Goal: Task Accomplishment & Management: Use online tool/utility

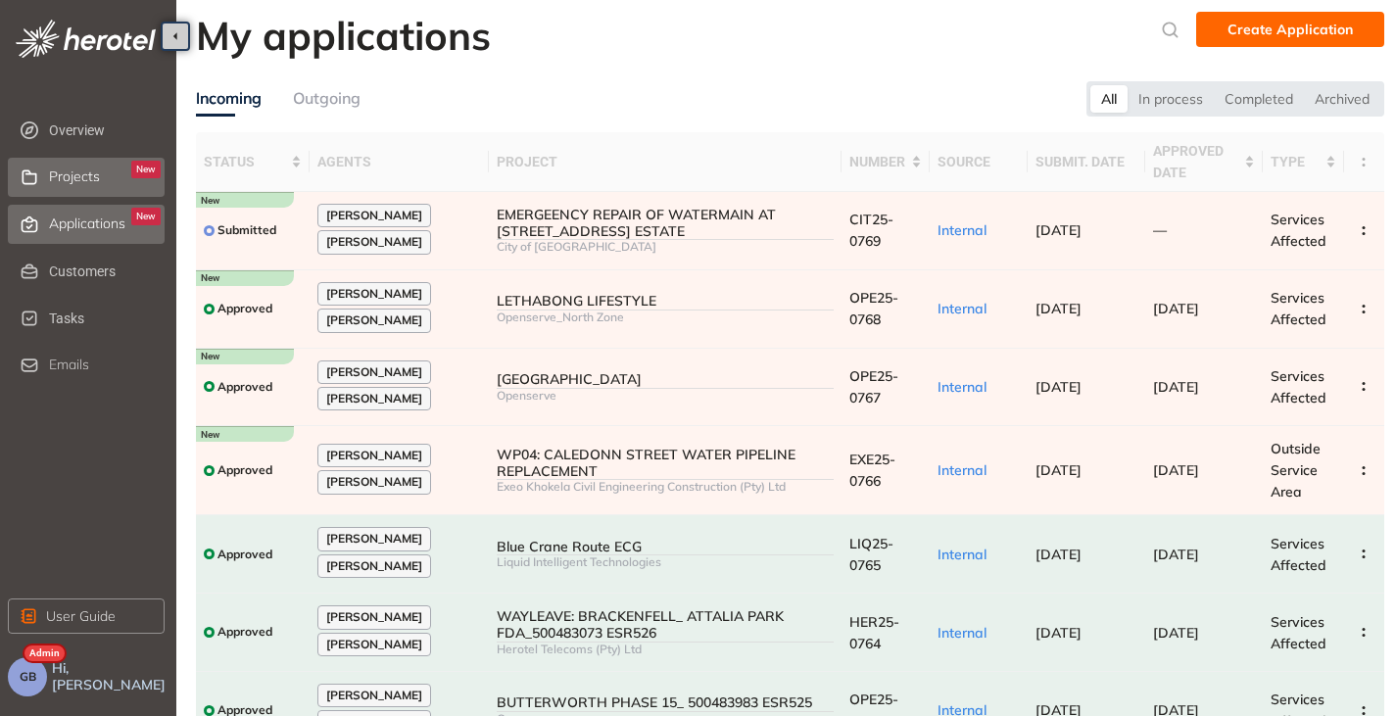
click at [91, 178] on span "Projects" at bounding box center [74, 177] width 51 height 17
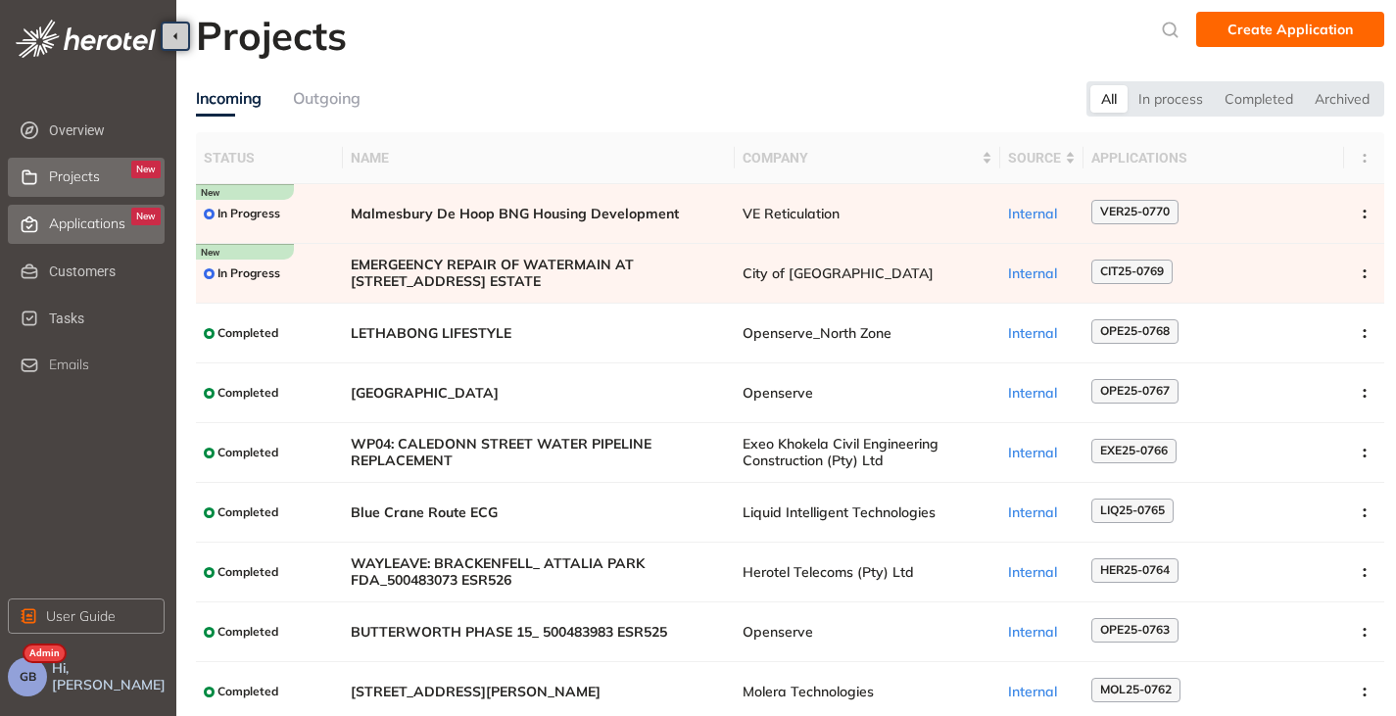
click at [73, 213] on div "Applications New" at bounding box center [105, 224] width 112 height 33
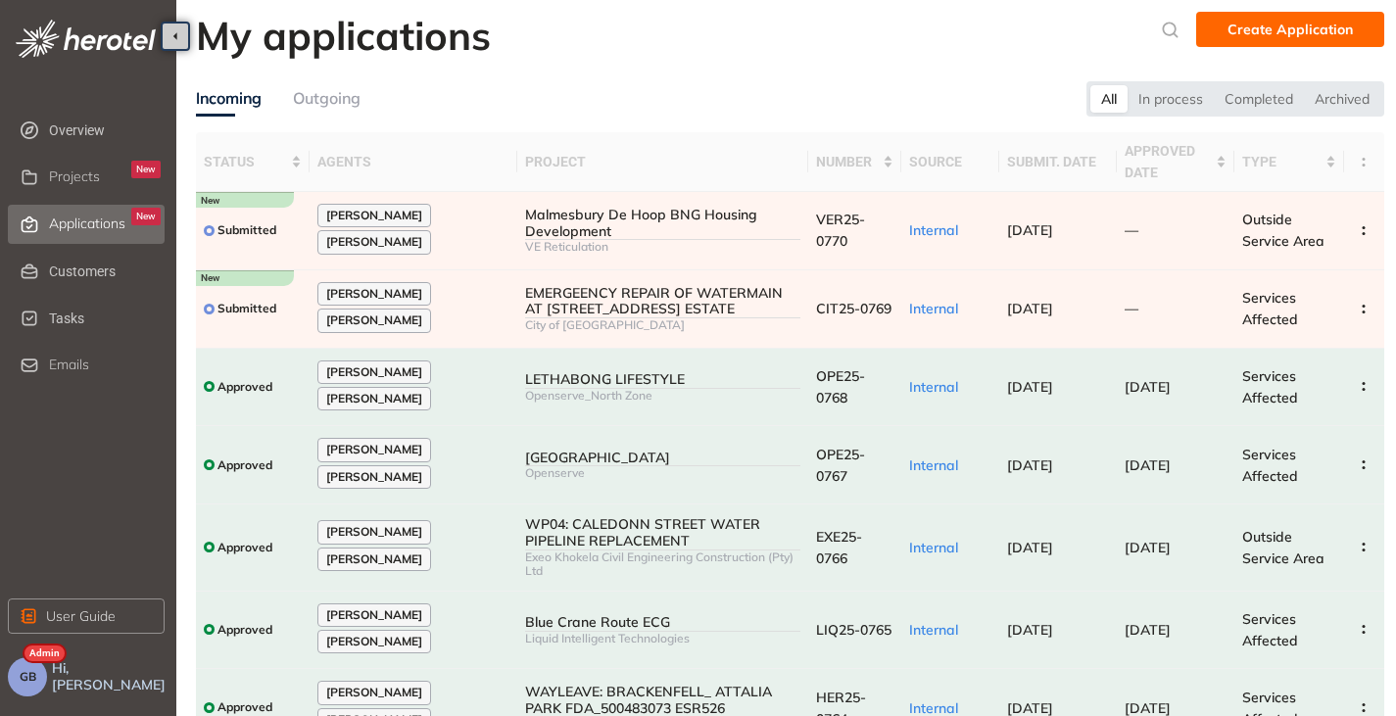
click at [28, 673] on span "GB" at bounding box center [28, 677] width 17 height 14
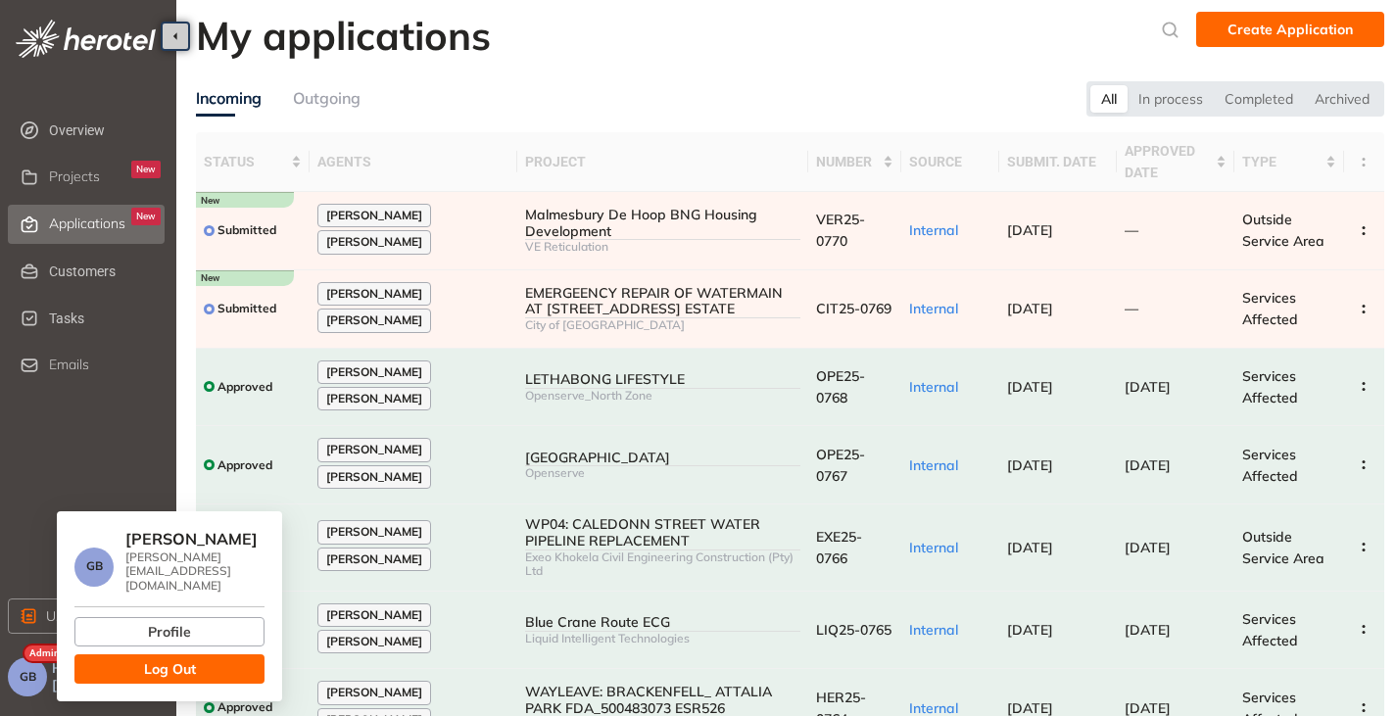
click at [147, 658] on span "Log Out" at bounding box center [170, 669] width 52 height 22
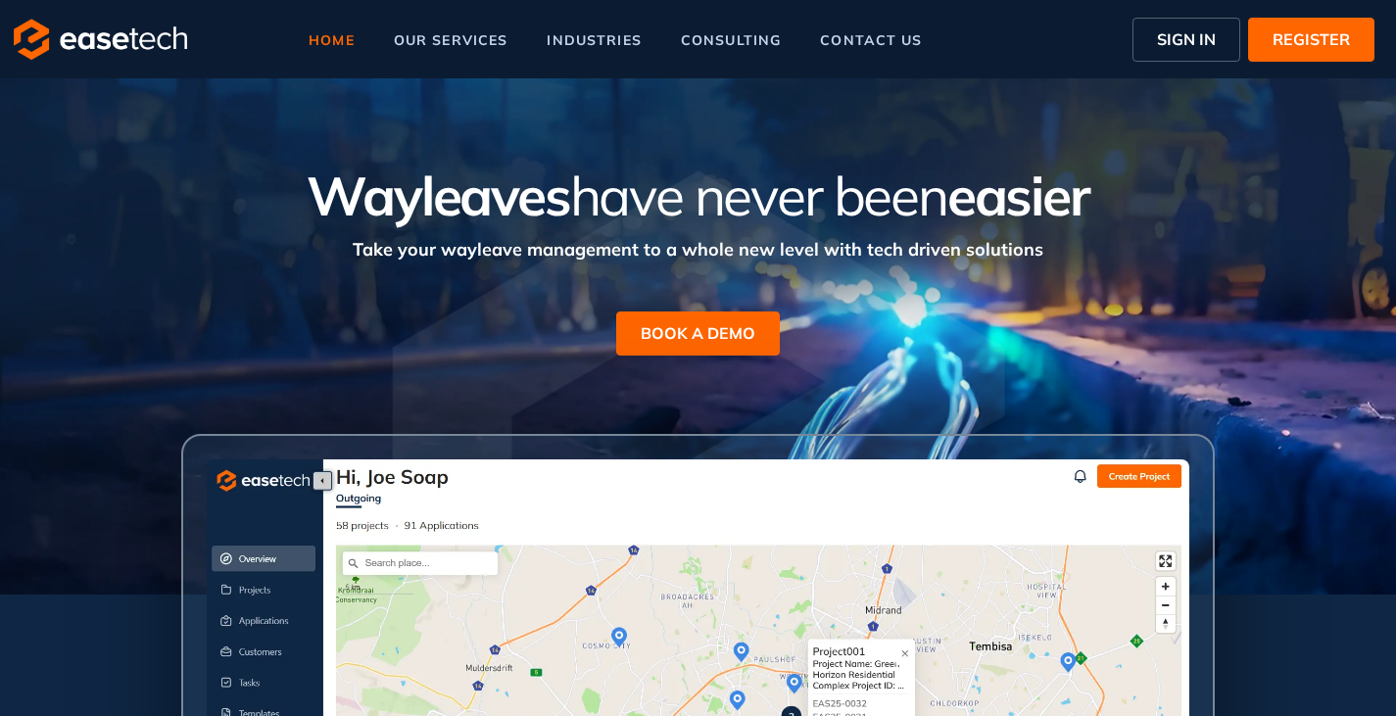
click at [1177, 39] on span "SIGN IN" at bounding box center [1186, 39] width 59 height 24
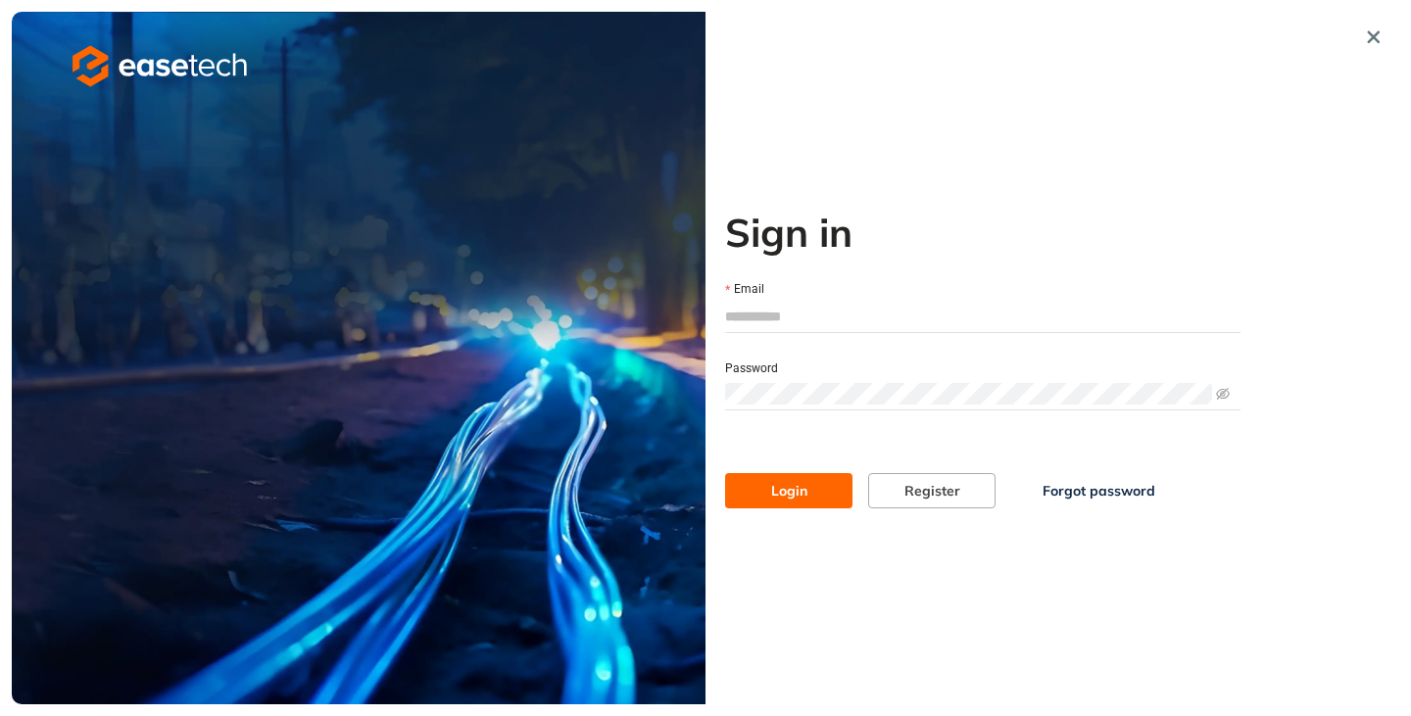
click at [791, 302] on input "Email" at bounding box center [982, 316] width 515 height 29
type input "**********"
click at [789, 494] on span "Login" at bounding box center [789, 491] width 36 height 22
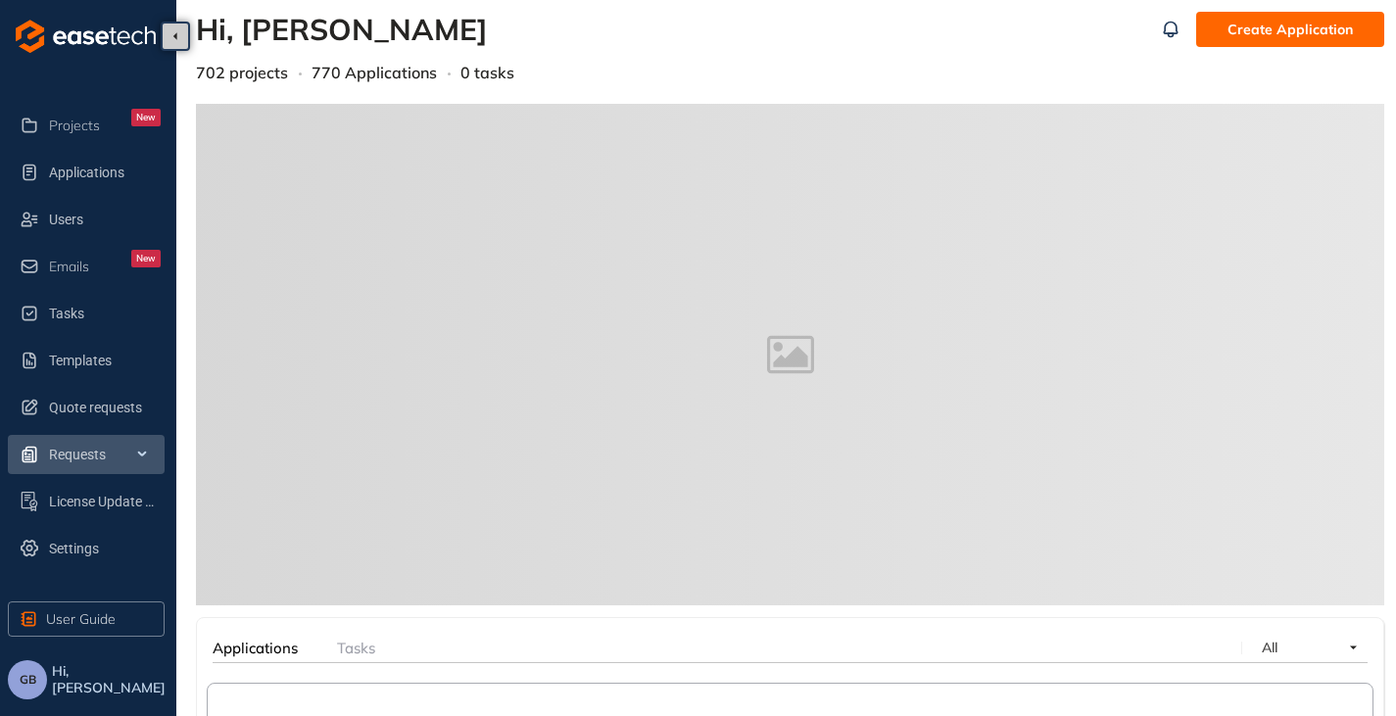
scroll to position [190, 0]
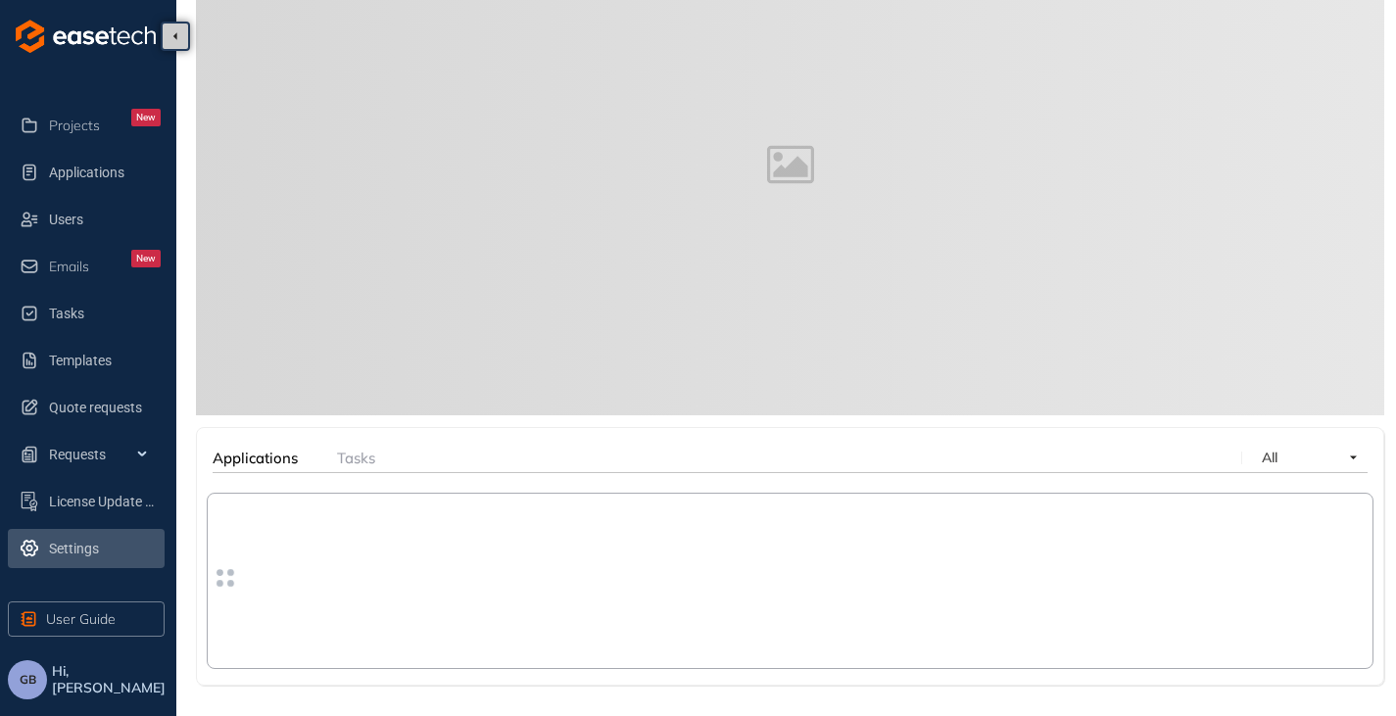
click at [80, 540] on span "Settings" at bounding box center [105, 548] width 112 height 39
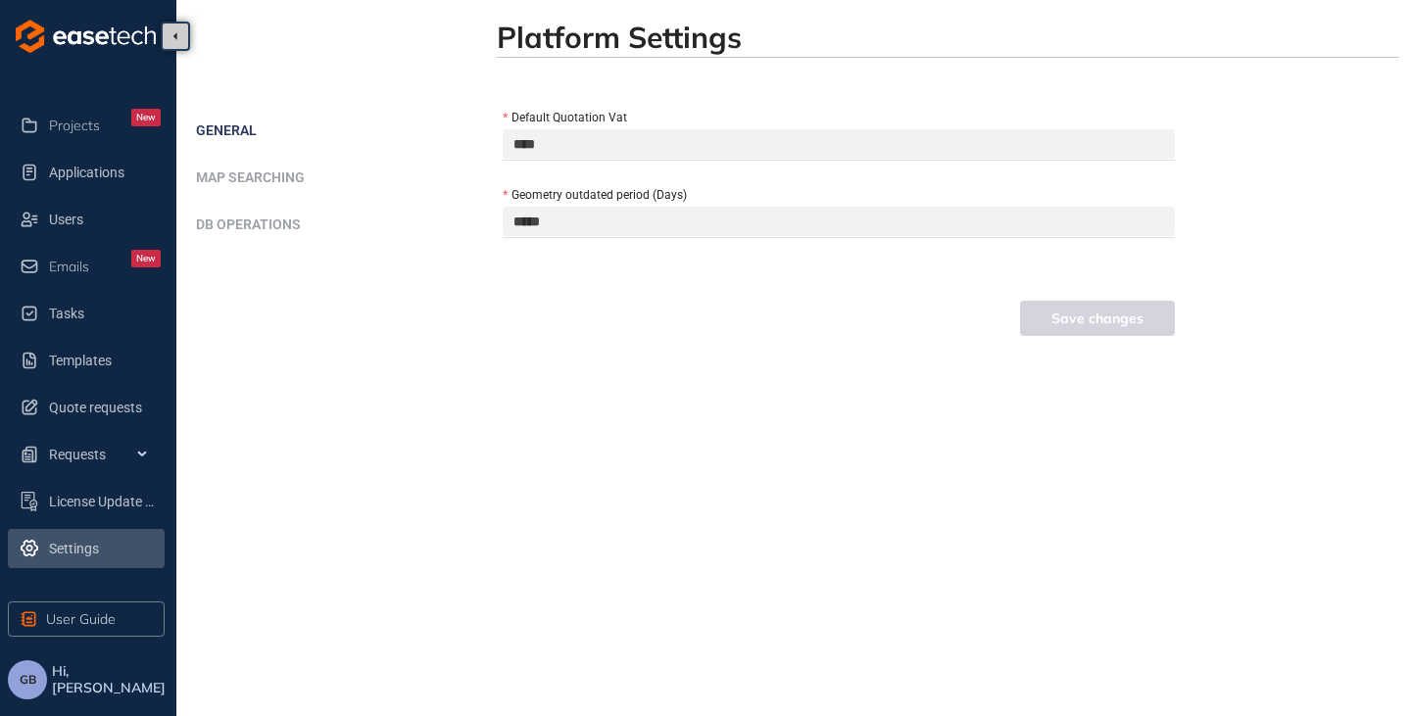
click at [268, 231] on span "DB operations" at bounding box center [248, 225] width 105 height 16
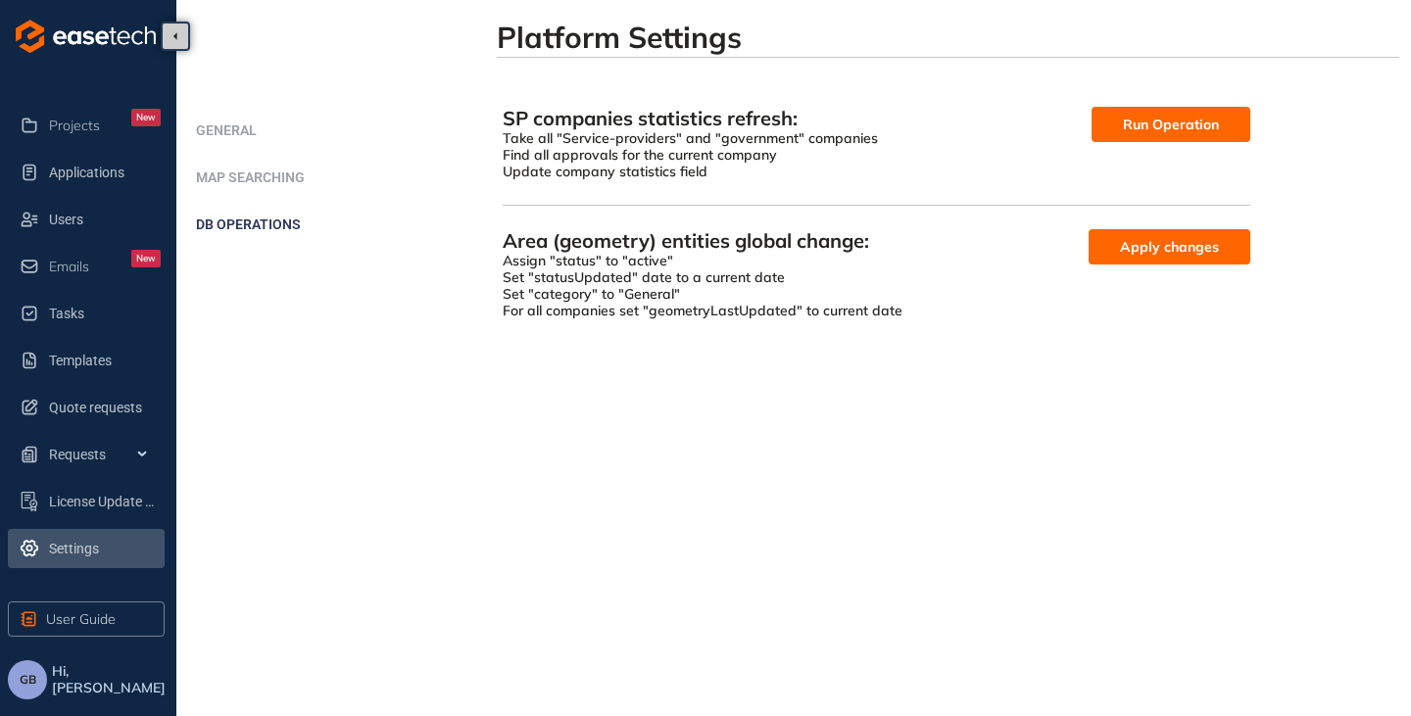
click at [1184, 124] on span "Run Operation" at bounding box center [1171, 125] width 96 height 22
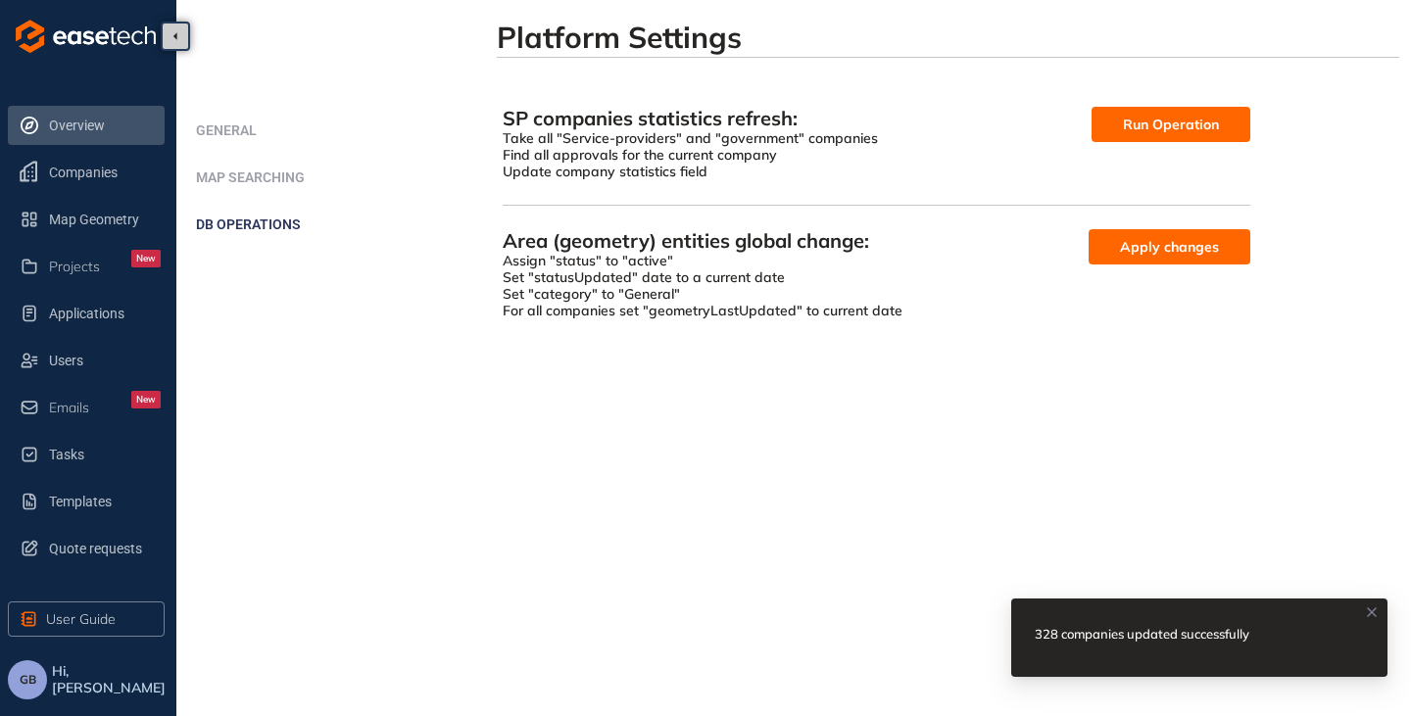
drag, startPoint x: 75, startPoint y: 126, endPoint x: 158, endPoint y: 129, distance: 82.3
click at [75, 125] on span "Overview" at bounding box center [105, 125] width 112 height 39
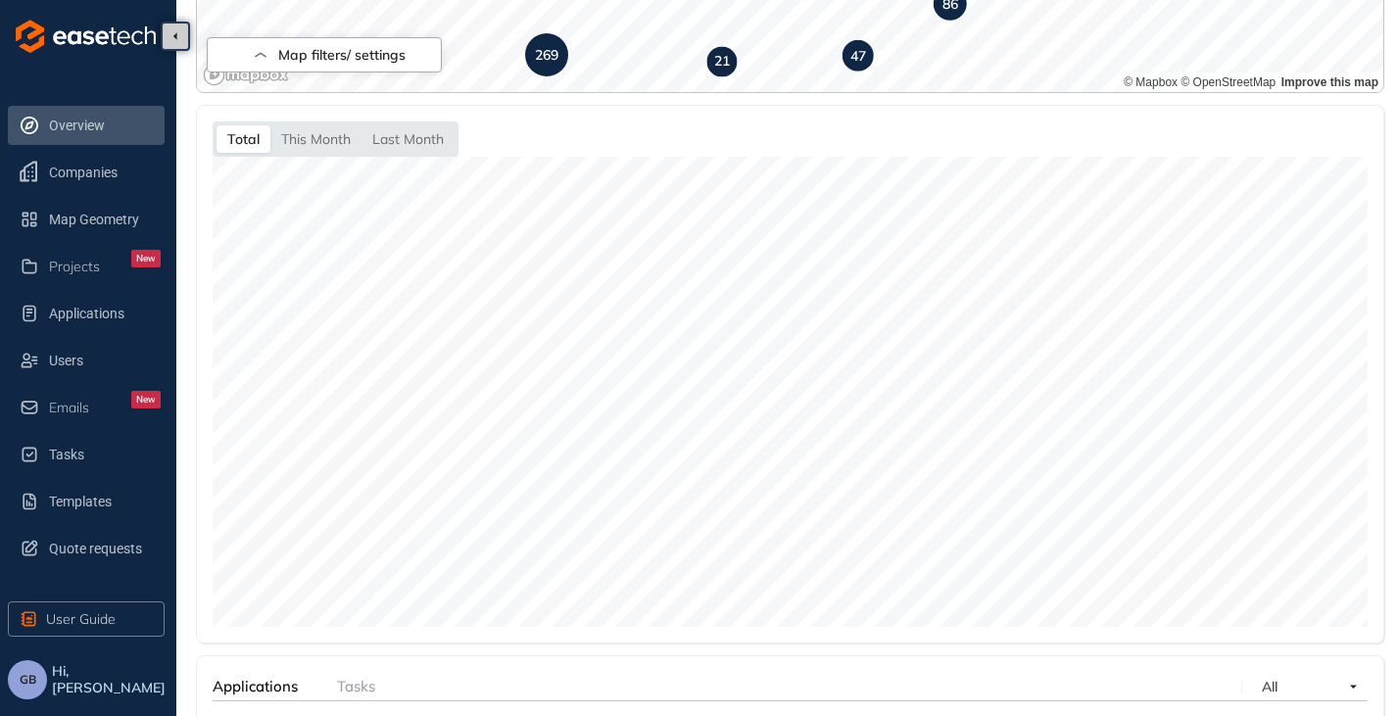
scroll to position [529, 0]
